Goal: Task Accomplishment & Management: Complete application form

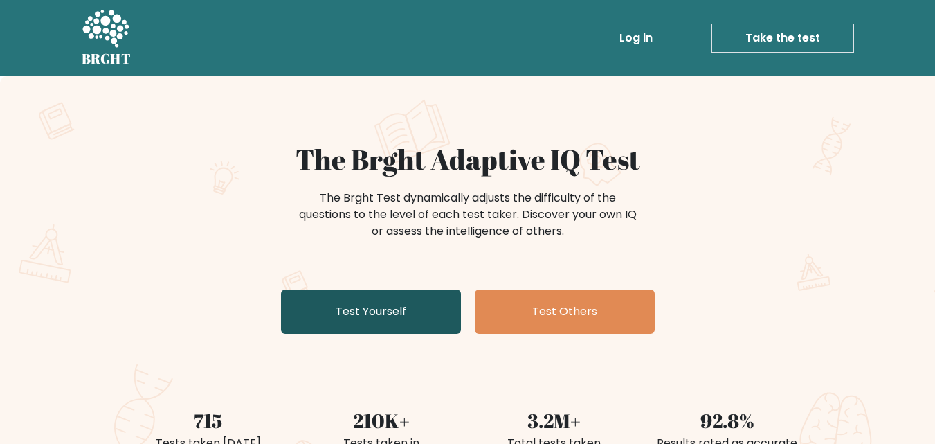
click at [411, 316] on link "Test Yourself" at bounding box center [371, 311] width 180 height 44
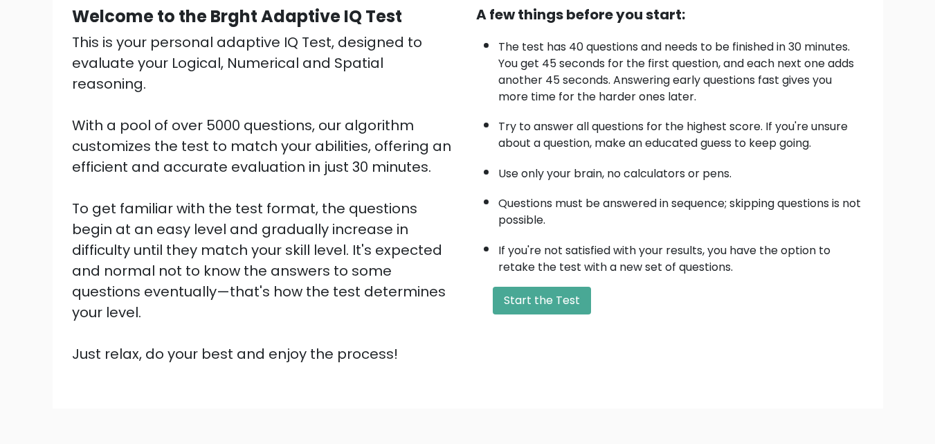
scroll to position [190, 0]
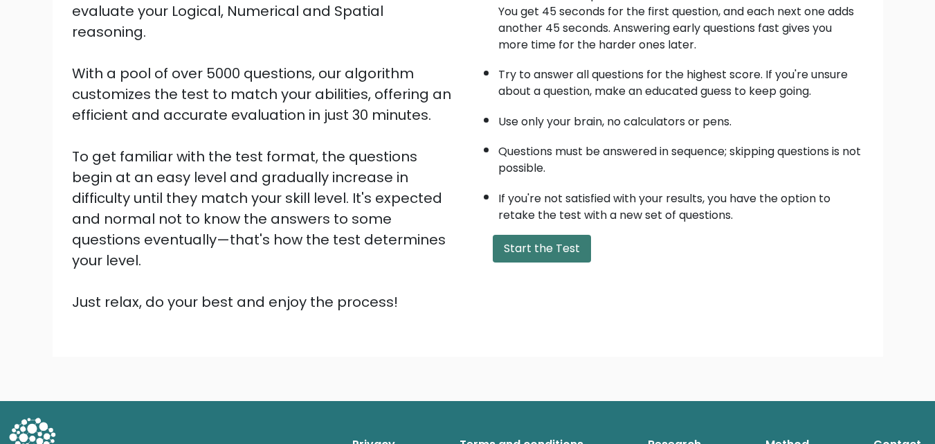
click at [534, 251] on button "Start the Test" at bounding box center [542, 249] width 98 height 28
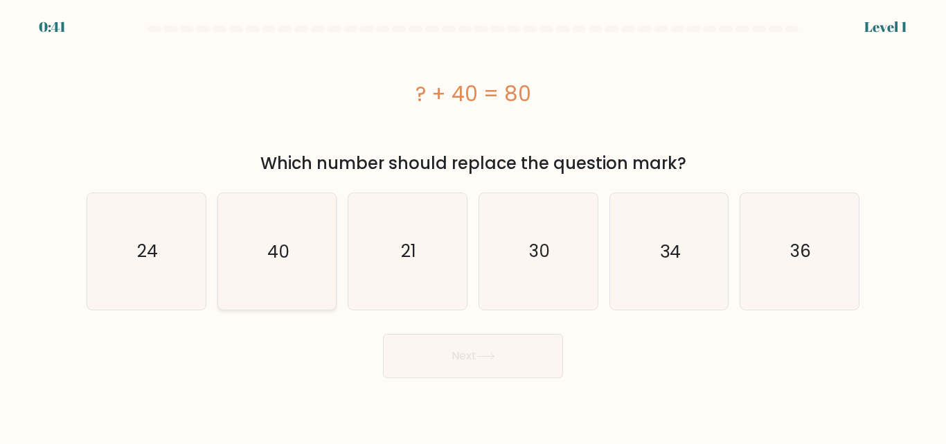
click at [276, 233] on icon "40" at bounding box center [277, 251] width 116 height 116
click at [473, 226] on input "b. 40" at bounding box center [473, 223] width 1 height 3
radio input "true"
click at [498, 361] on button "Next" at bounding box center [473, 356] width 180 height 44
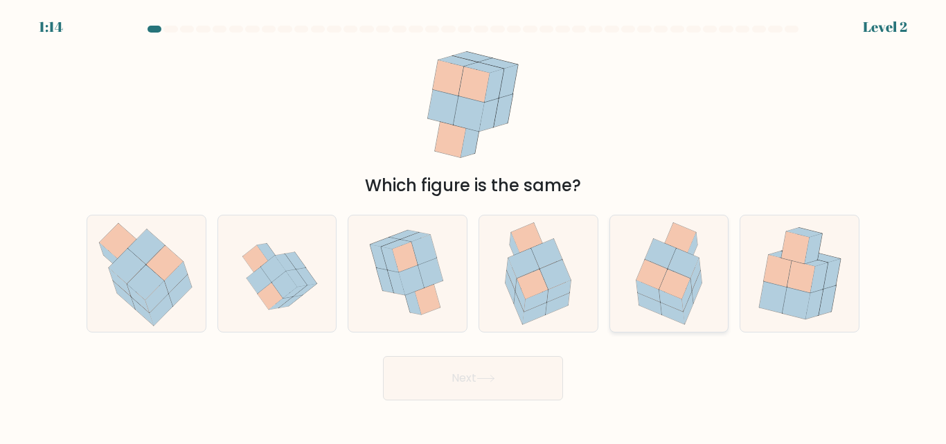
click at [690, 280] on icon at bounding box center [675, 290] width 33 height 43
click at [473, 226] on input "e." at bounding box center [473, 223] width 1 height 3
radio input "true"
click at [476, 377] on button "Next" at bounding box center [473, 378] width 180 height 44
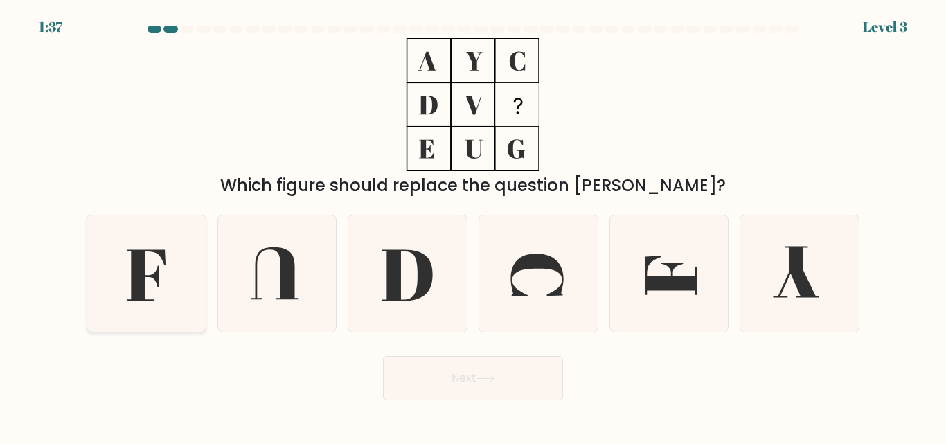
click at [139, 292] on icon at bounding box center [146, 275] width 39 height 51
click at [473, 226] on input "a." at bounding box center [473, 223] width 1 height 3
radio input "true"
click at [472, 381] on button "Next" at bounding box center [473, 378] width 180 height 44
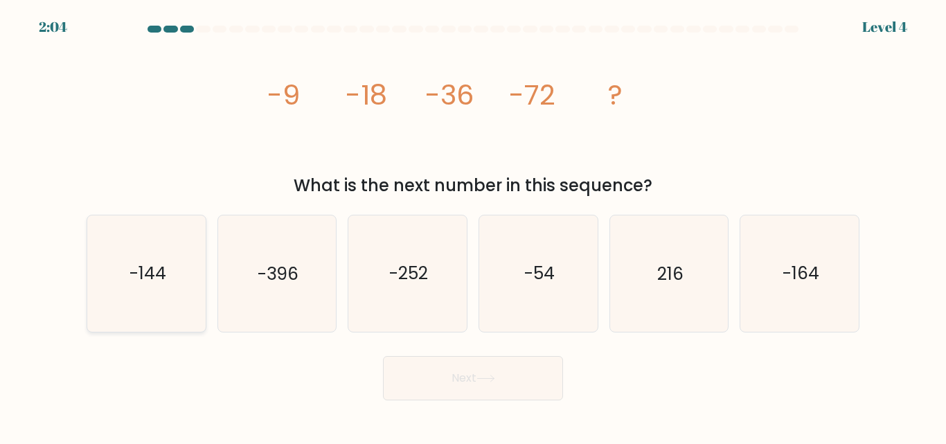
click at [152, 255] on icon "-144" at bounding box center [147, 273] width 116 height 116
click at [473, 226] on input "a. -144" at bounding box center [473, 223] width 1 height 3
radio input "true"
click at [436, 381] on button "Next" at bounding box center [473, 378] width 180 height 44
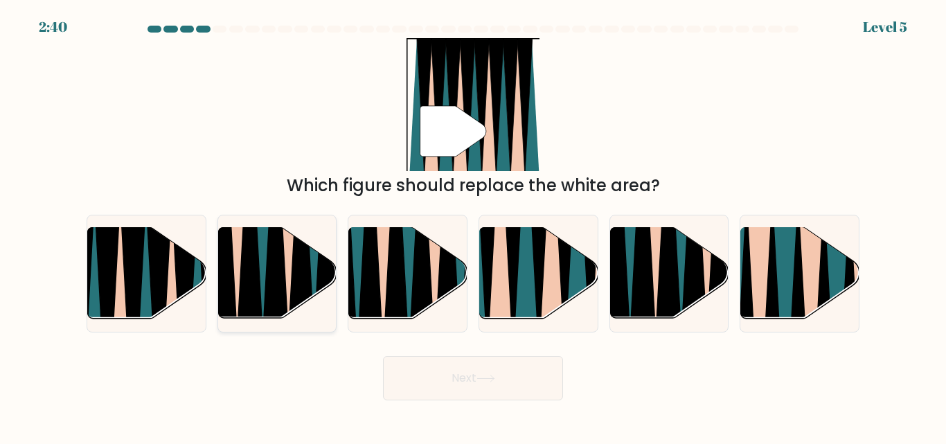
click at [272, 278] on icon at bounding box center [275, 228] width 27 height 237
click at [473, 226] on input "b." at bounding box center [473, 223] width 1 height 3
radio input "true"
click at [453, 380] on button "Next" at bounding box center [473, 378] width 180 height 44
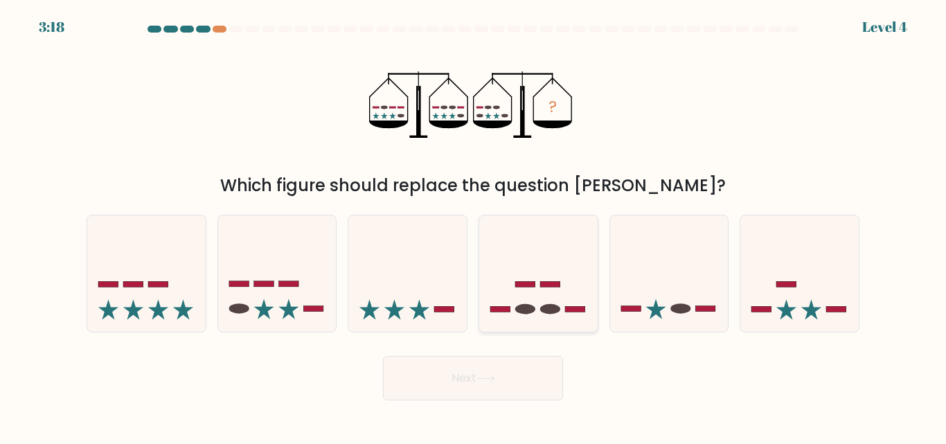
click at [531, 300] on icon at bounding box center [538, 273] width 118 height 98
click at [473, 226] on input "d." at bounding box center [473, 223] width 1 height 3
radio input "true"
click at [489, 376] on icon at bounding box center [485, 378] width 19 height 8
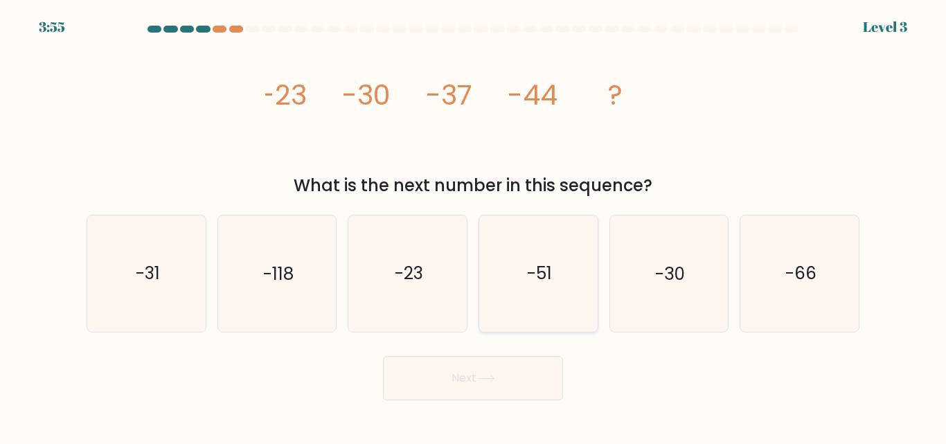
click at [521, 264] on icon "-51" at bounding box center [538, 273] width 116 height 116
click at [473, 226] on input "d. -51" at bounding box center [473, 223] width 1 height 3
radio input "true"
click at [488, 372] on button "Next" at bounding box center [473, 378] width 180 height 44
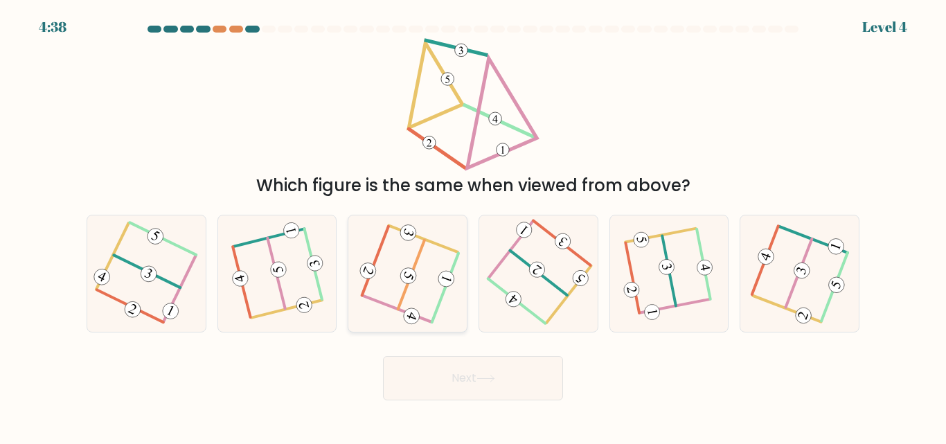
click at [405, 240] on 715 at bounding box center [407, 232] width 20 height 20
click at [473, 226] on input "c." at bounding box center [473, 223] width 1 height 3
radio input "true"
click at [465, 367] on button "Next" at bounding box center [473, 378] width 180 height 44
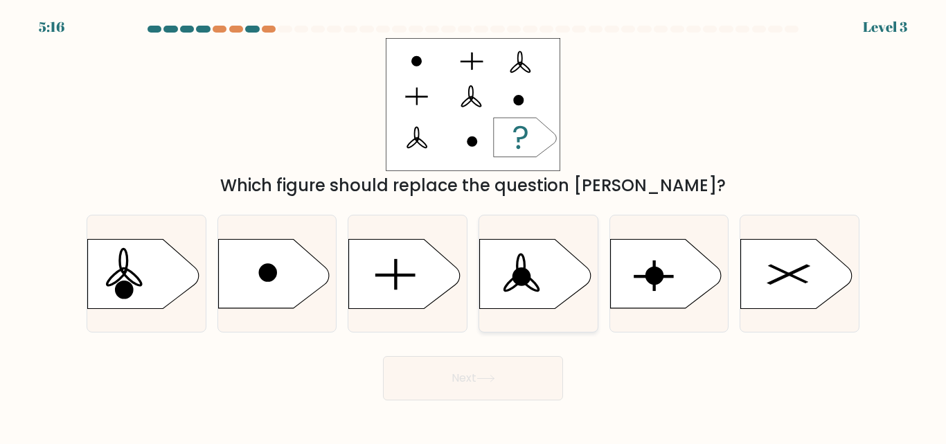
click at [514, 278] on circle at bounding box center [521, 276] width 15 height 15
click at [473, 226] on input "d." at bounding box center [473, 223] width 1 height 3
radio input "true"
click at [479, 372] on button "Next" at bounding box center [473, 378] width 180 height 44
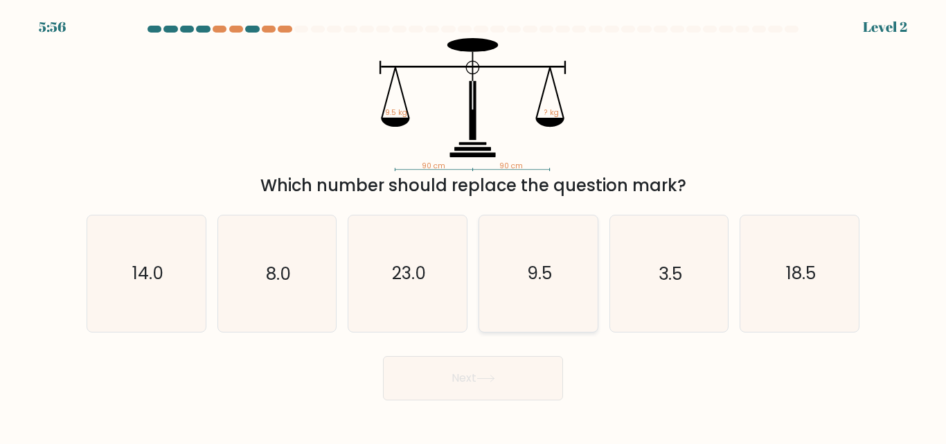
click at [530, 296] on icon "9.5" at bounding box center [538, 273] width 116 height 116
click at [473, 226] on input "d. 9.5" at bounding box center [473, 223] width 1 height 3
radio input "true"
click at [464, 385] on button "Next" at bounding box center [473, 378] width 180 height 44
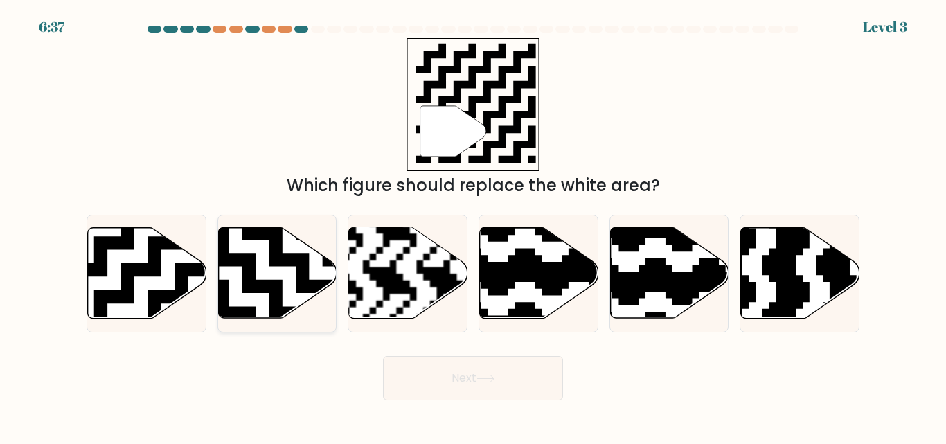
click at [270, 285] on icon at bounding box center [242, 320] width 215 height 215
click at [473, 226] on input "b." at bounding box center [473, 223] width 1 height 3
radio input "true"
click at [123, 243] on icon at bounding box center [187, 223] width 215 height 215
click at [473, 226] on input "a." at bounding box center [473, 223] width 1 height 3
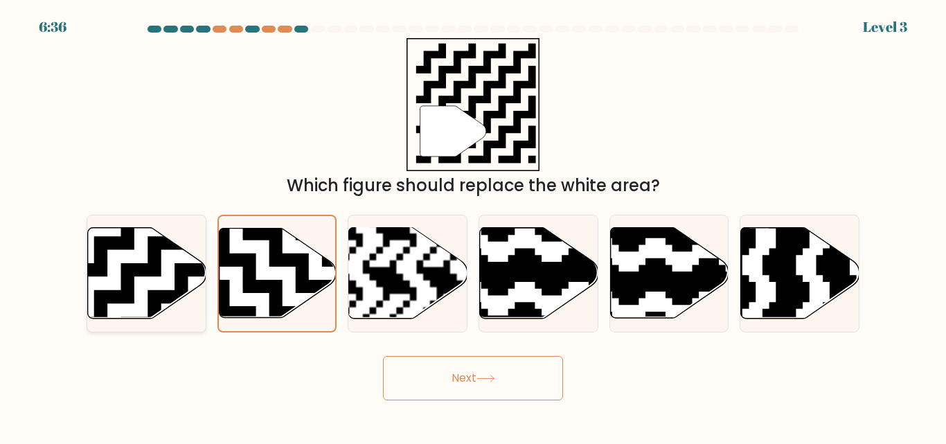
radio input "true"
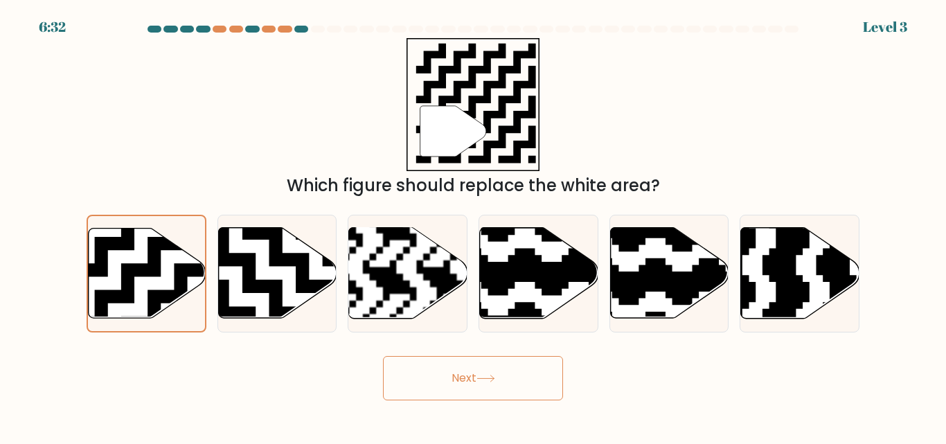
click at [473, 374] on button "Next" at bounding box center [473, 378] width 180 height 44
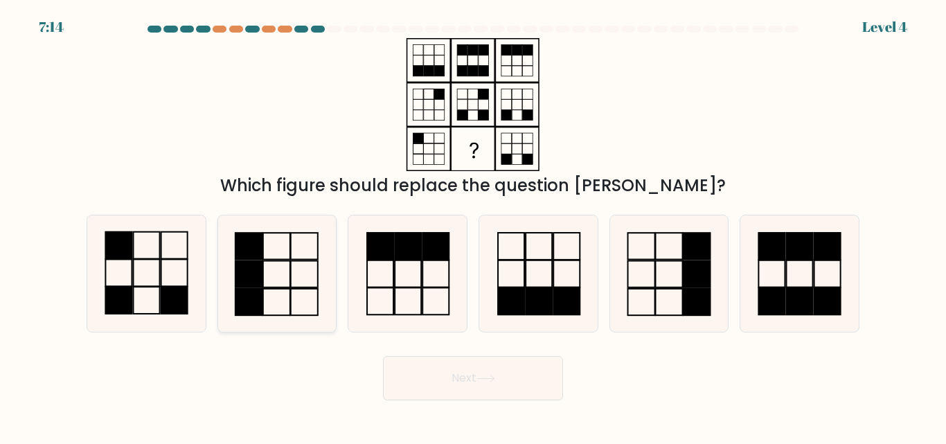
click at [278, 284] on icon at bounding box center [277, 273] width 116 height 116
click at [473, 226] on input "b." at bounding box center [473, 223] width 1 height 3
radio input "true"
click at [446, 385] on button "Next" at bounding box center [473, 378] width 180 height 44
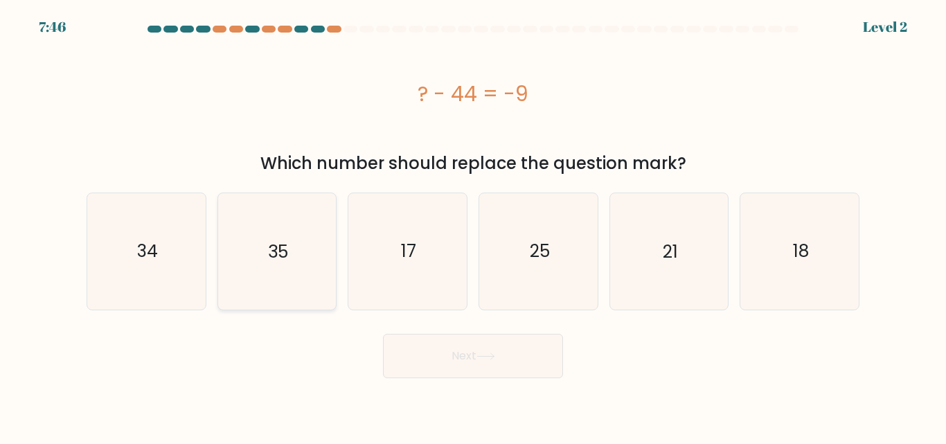
click at [289, 242] on icon "35" at bounding box center [277, 251] width 116 height 116
click at [473, 226] on input "b. 35" at bounding box center [473, 223] width 1 height 3
radio input "true"
click at [472, 363] on button "Next" at bounding box center [473, 356] width 180 height 44
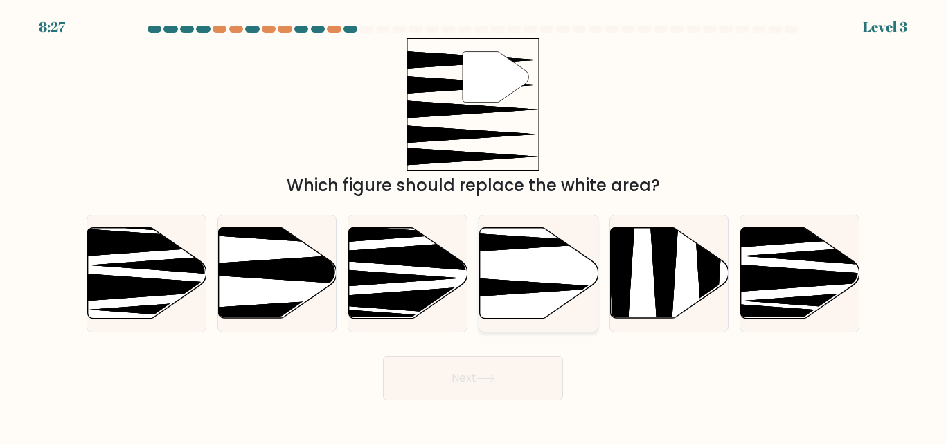
click at [536, 257] on icon at bounding box center [539, 273] width 118 height 91
click at [473, 226] on input "d." at bounding box center [473, 223] width 1 height 3
radio input "true"
click at [489, 370] on button "Next" at bounding box center [473, 378] width 180 height 44
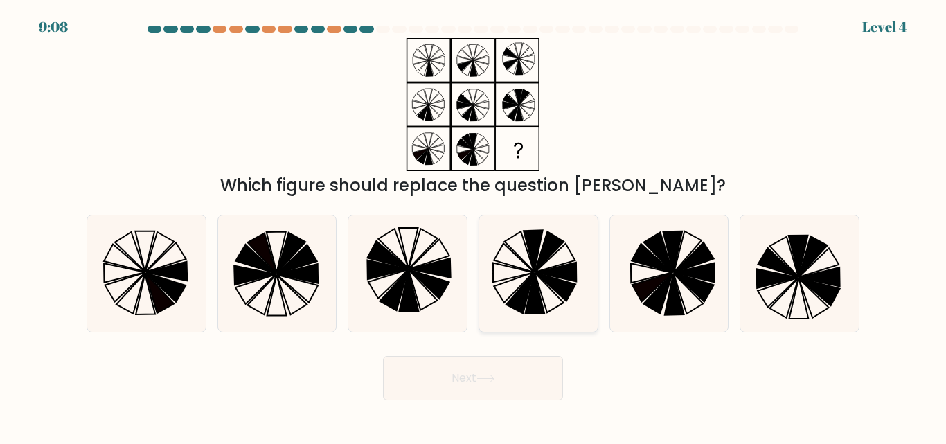
click at [512, 260] on icon at bounding box center [538, 273] width 116 height 116
click at [473, 226] on input "d." at bounding box center [473, 223] width 1 height 3
radio input "true"
click at [460, 368] on button "Next" at bounding box center [473, 378] width 180 height 44
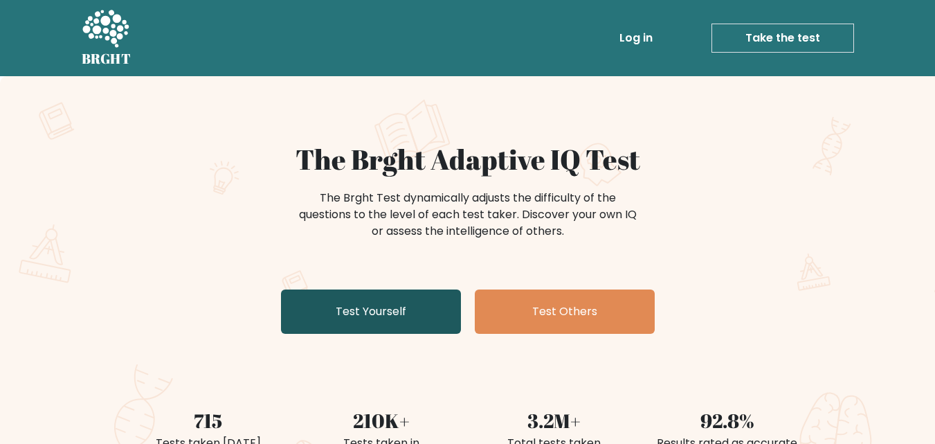
click at [365, 302] on link "Test Yourself" at bounding box center [371, 311] width 180 height 44
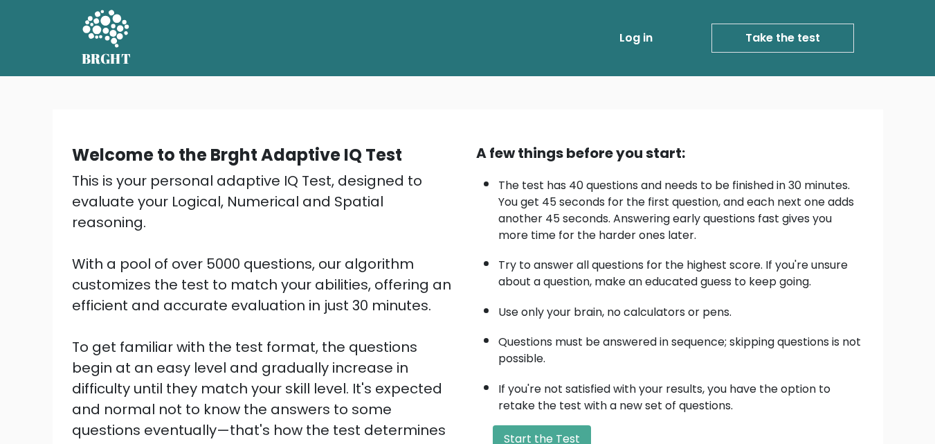
scroll to position [138, 0]
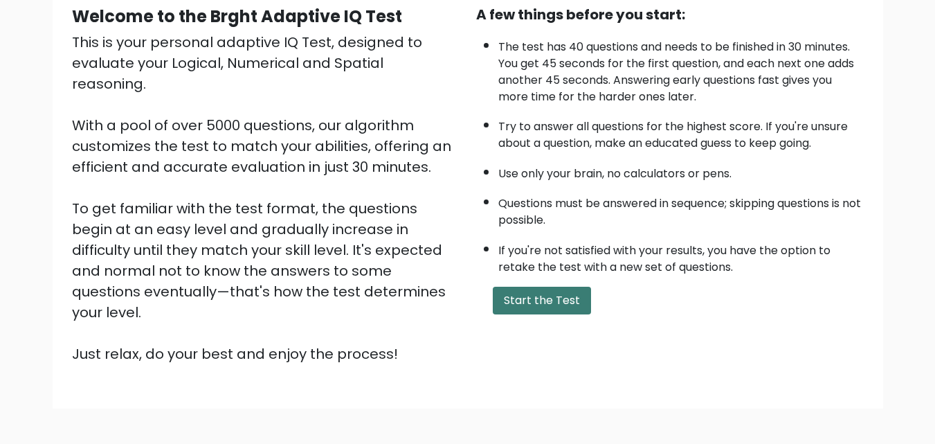
click at [543, 300] on button "Start the Test" at bounding box center [542, 301] width 98 height 28
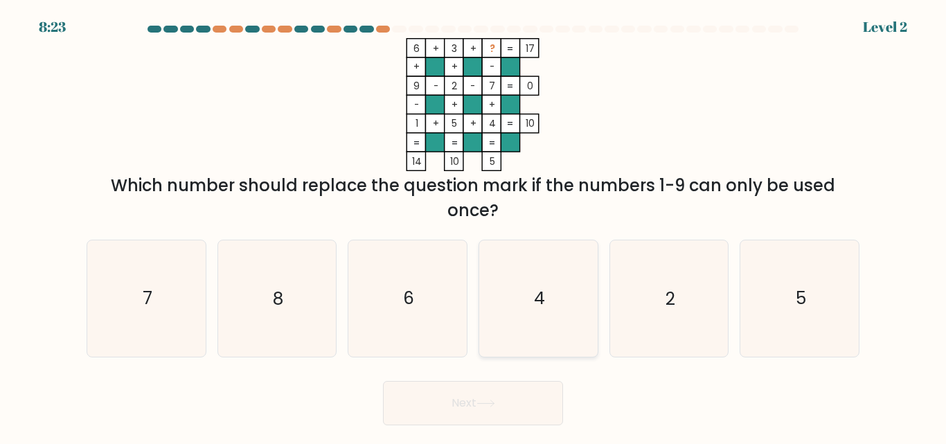
click at [557, 293] on icon "4" at bounding box center [538, 298] width 116 height 116
click at [473, 226] on input "d. 4" at bounding box center [473, 223] width 1 height 3
radio input "true"
click at [482, 399] on icon at bounding box center [485, 403] width 19 height 8
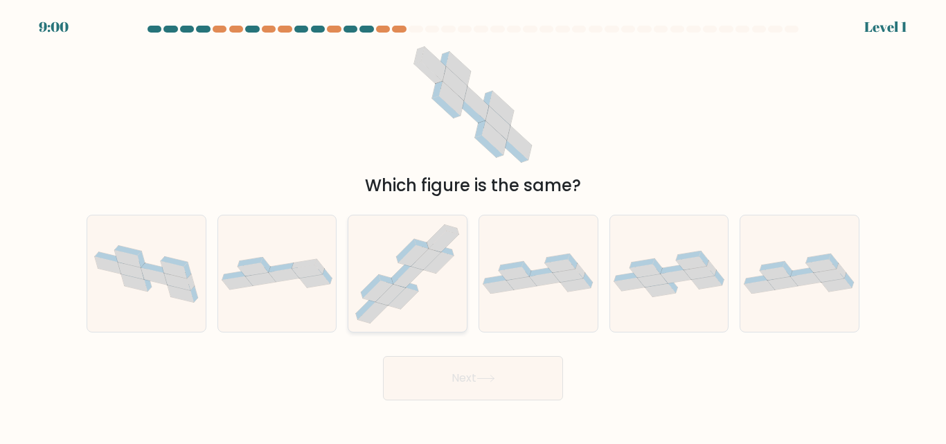
click at [431, 248] on icon at bounding box center [444, 240] width 30 height 21
click at [473, 226] on input "c." at bounding box center [473, 223] width 1 height 3
radio input "true"
click at [474, 381] on button "Next" at bounding box center [473, 378] width 180 height 44
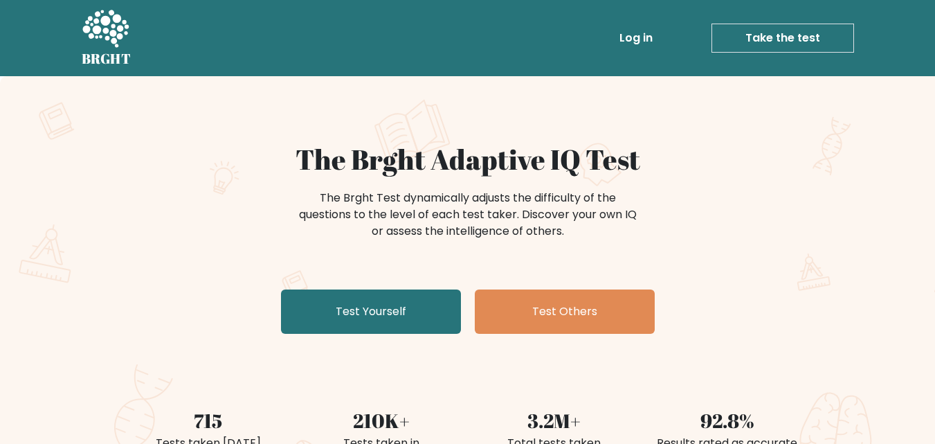
click at [772, 39] on link "Take the test" at bounding box center [783, 38] width 143 height 29
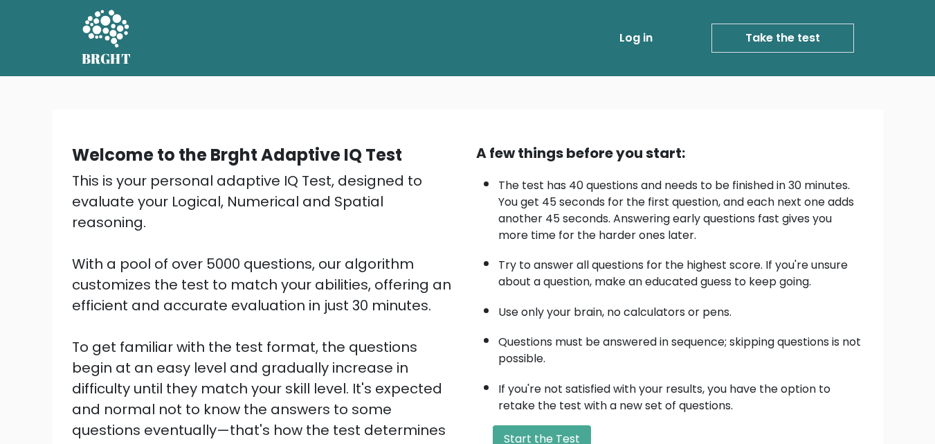
click at [785, 39] on link "Take the test" at bounding box center [783, 38] width 143 height 29
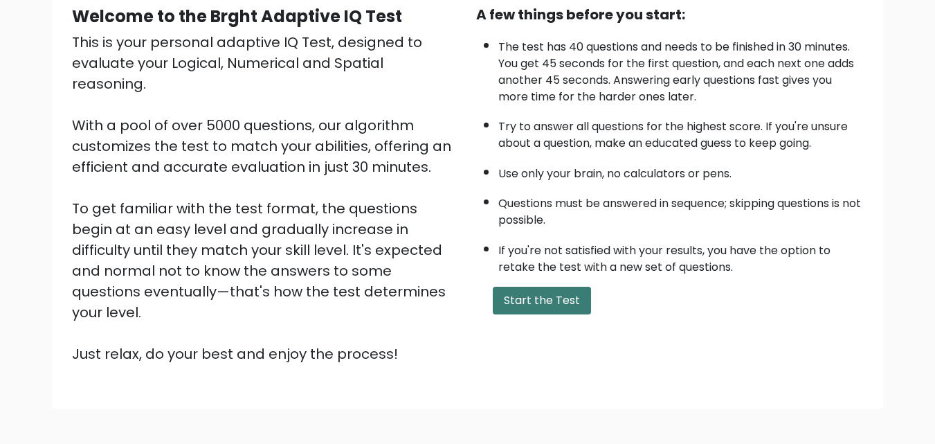
click at [561, 304] on button "Start the Test" at bounding box center [542, 301] width 98 height 28
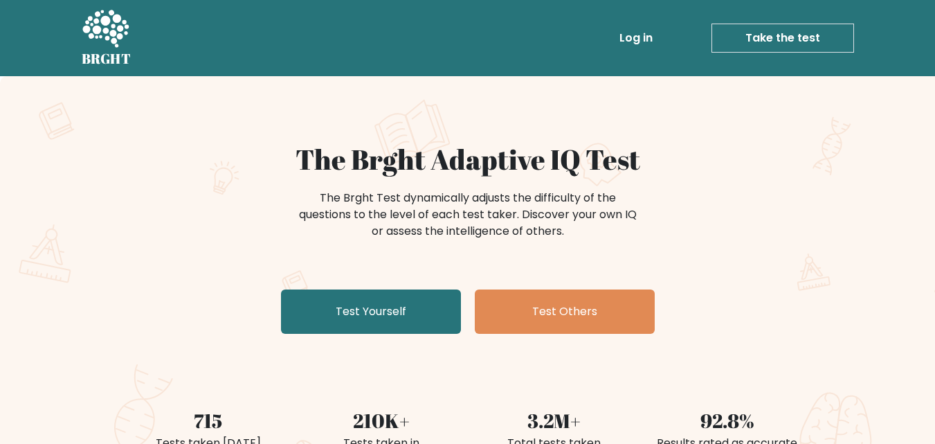
click at [640, 40] on link "Log in" at bounding box center [636, 38] width 44 height 28
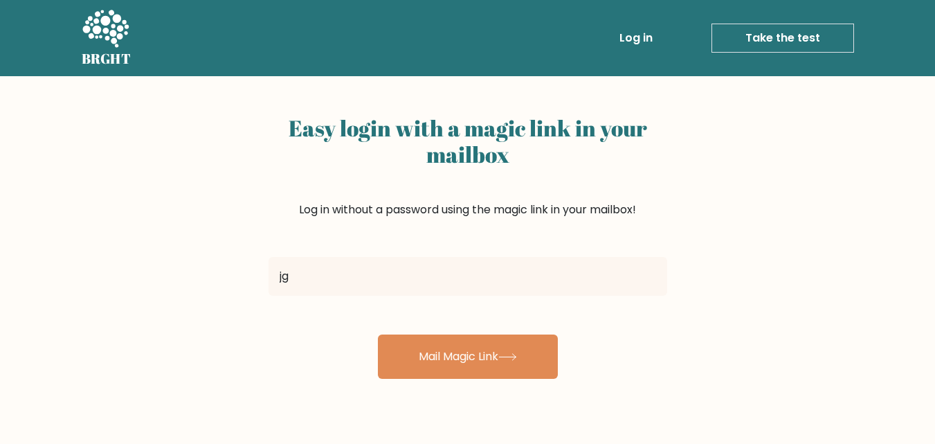
type input "[EMAIL_ADDRESS][DOMAIN_NAME]"
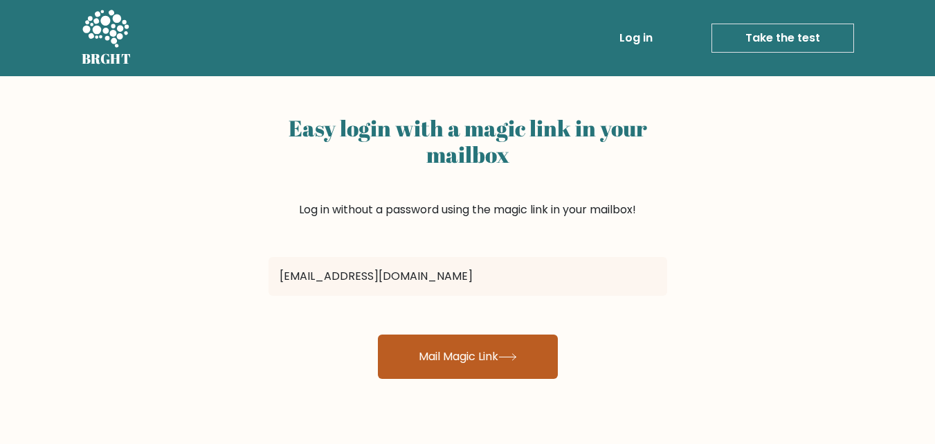
click at [445, 368] on button "Mail Magic Link" at bounding box center [468, 356] width 180 height 44
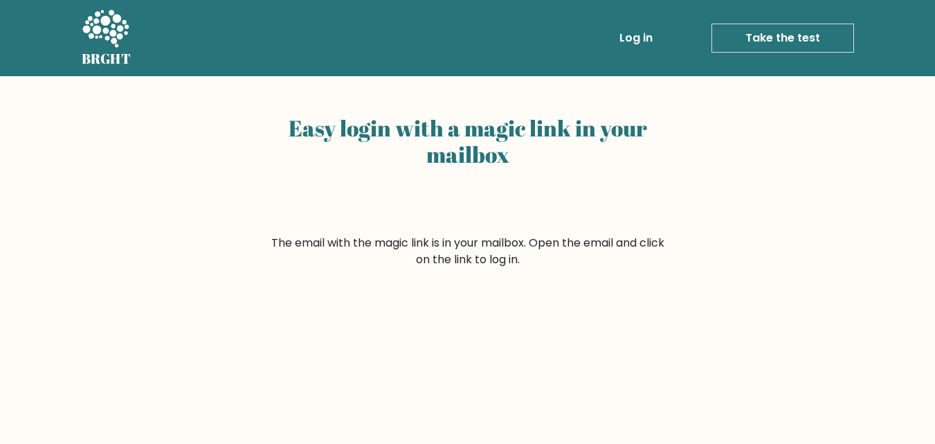
click at [800, 37] on link "Take the test" at bounding box center [783, 38] width 143 height 29
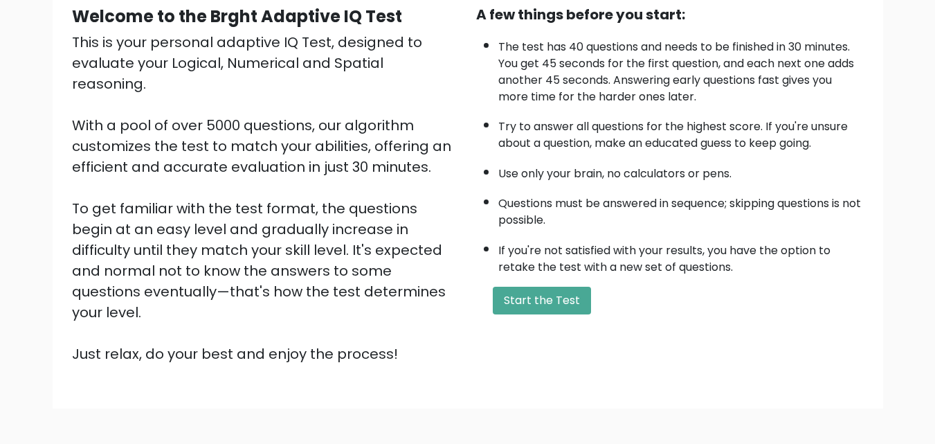
scroll to position [190, 0]
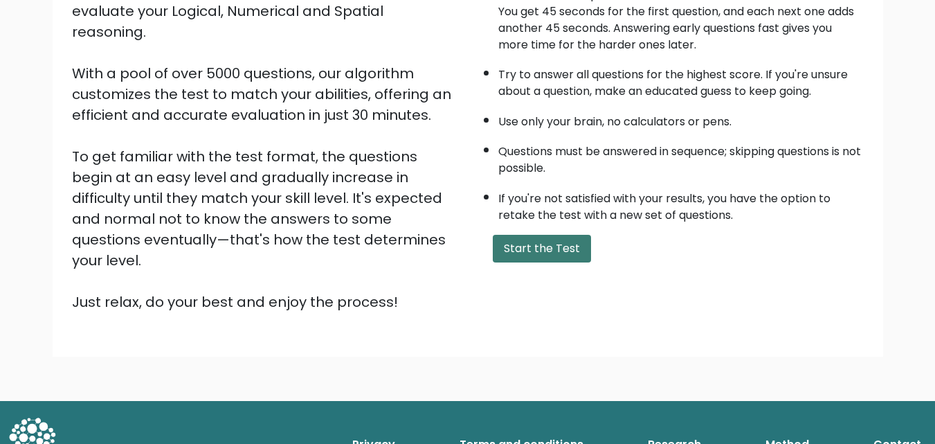
click at [540, 253] on button "Start the Test" at bounding box center [542, 249] width 98 height 28
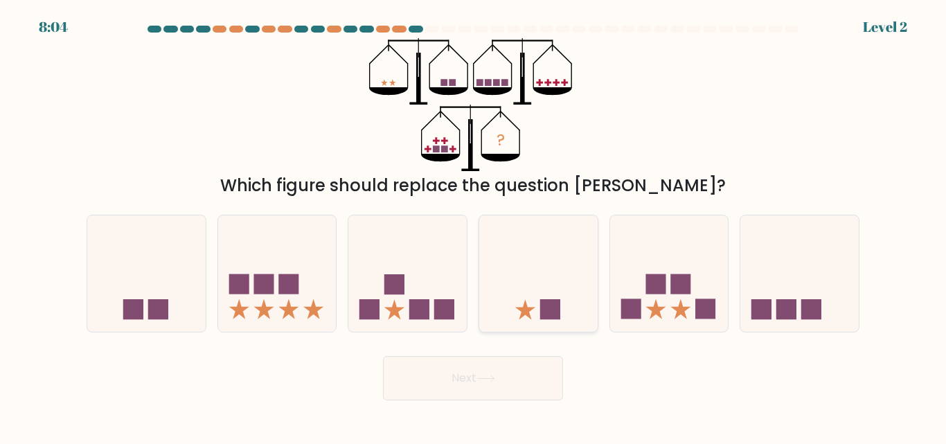
click at [530, 291] on icon at bounding box center [538, 273] width 118 height 98
click at [473, 226] on input "d." at bounding box center [473, 223] width 1 height 3
radio input "true"
